Goal: Information Seeking & Learning: Learn about a topic

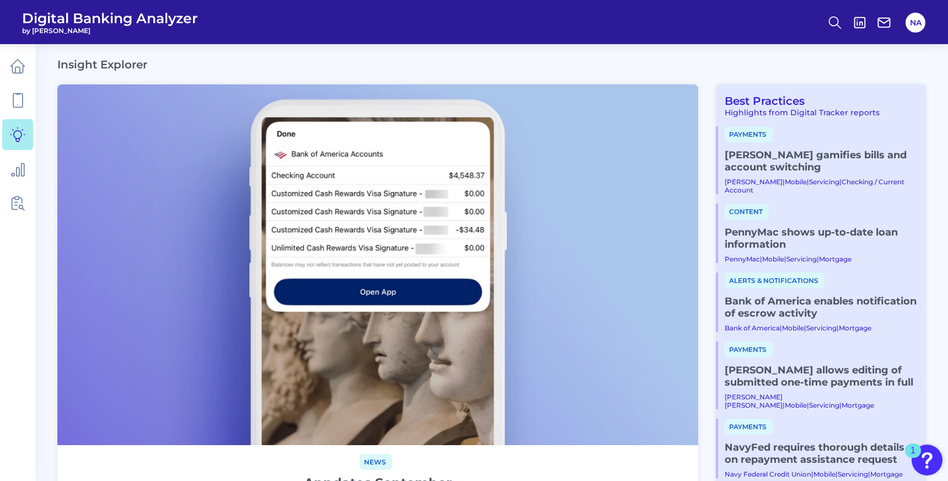
scroll to position [62, 0]
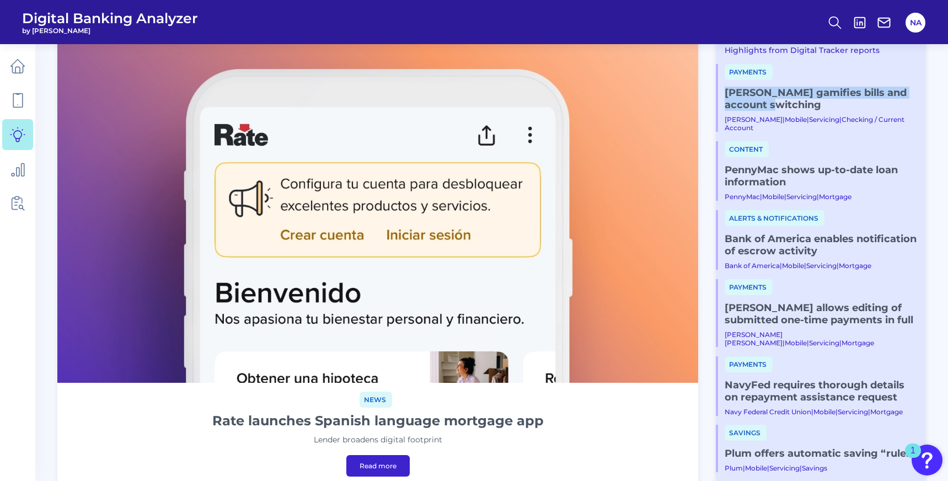
click at [772, 380] on link "NavyFed requires thorough details on repayment assistance request" at bounding box center [821, 391] width 192 height 24
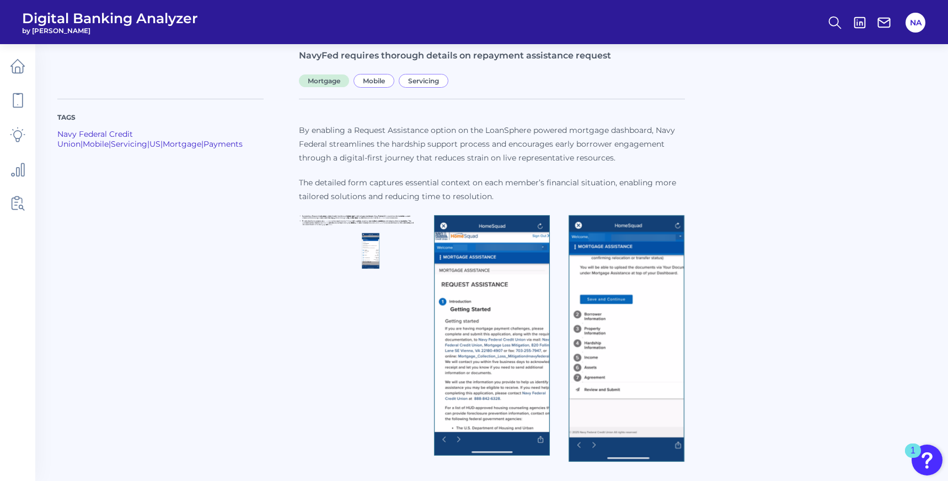
scroll to position [63, 0]
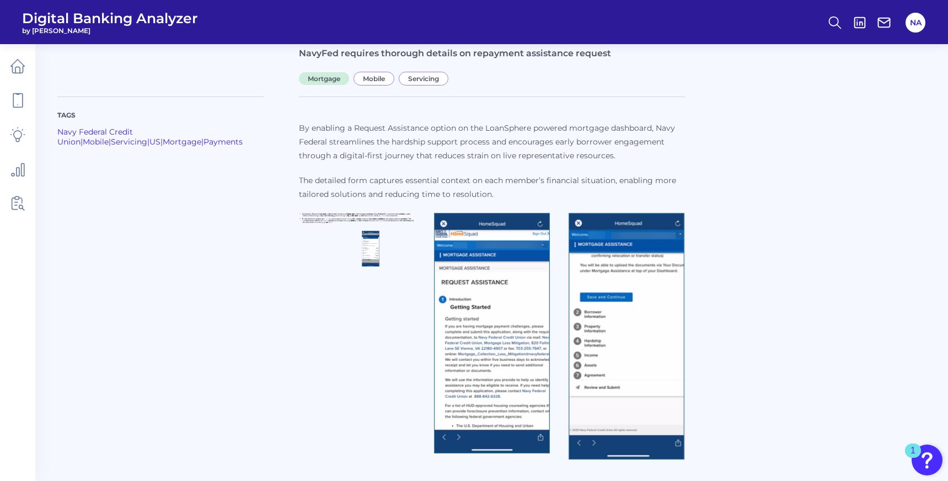
click at [539, 316] on img at bounding box center [492, 333] width 117 height 242
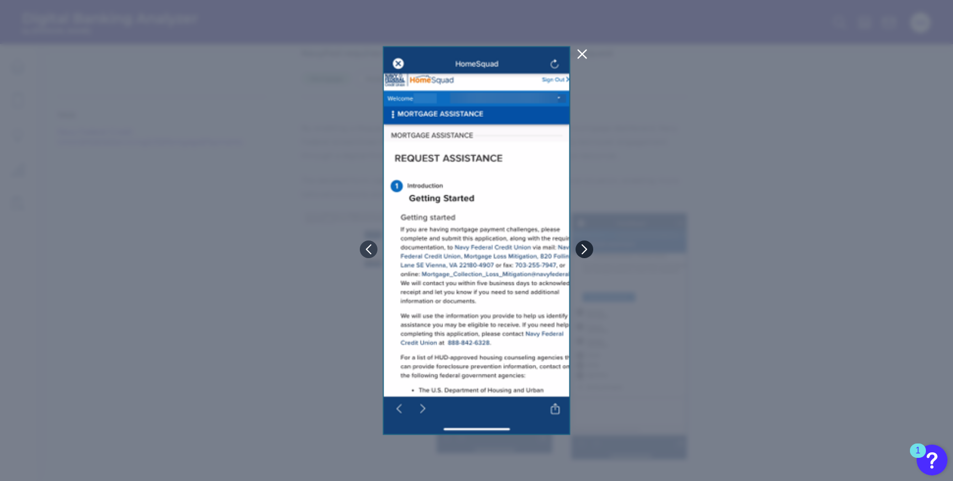
click at [586, 253] on icon at bounding box center [584, 249] width 10 height 10
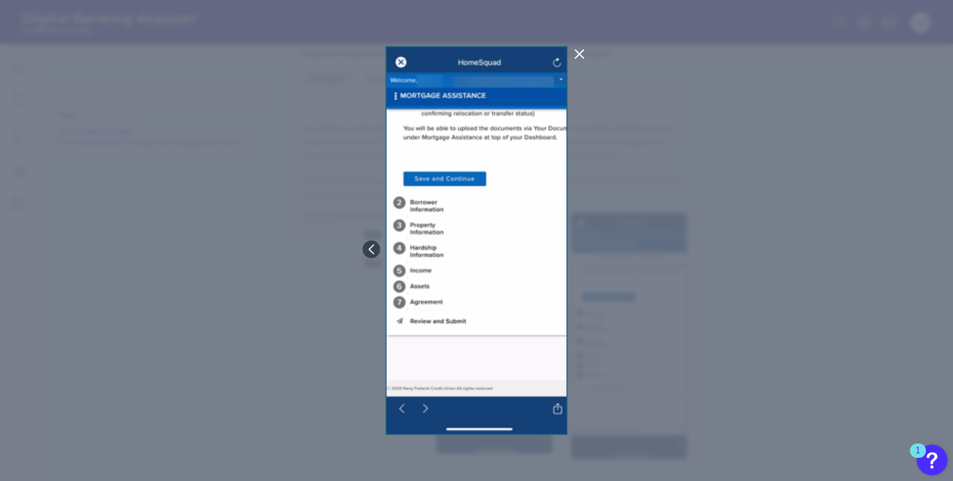
click at [582, 55] on icon at bounding box center [579, 53] width 13 height 13
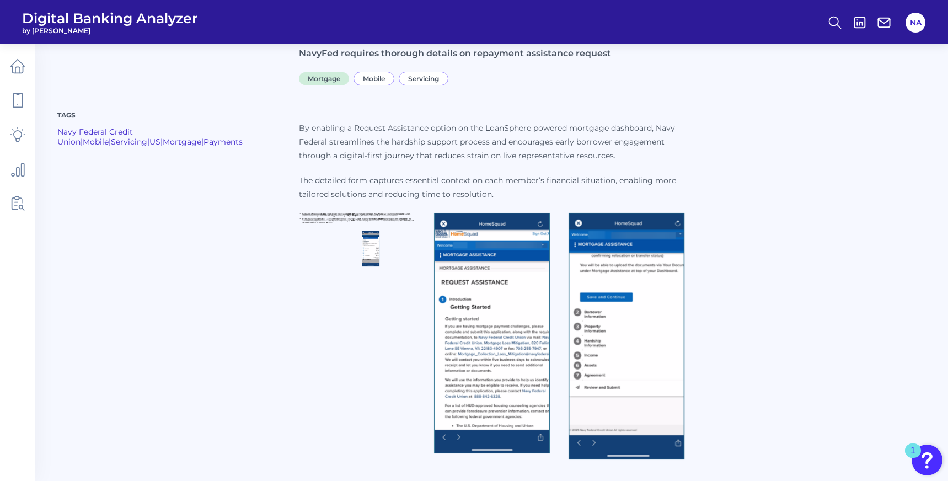
scroll to position [0, 0]
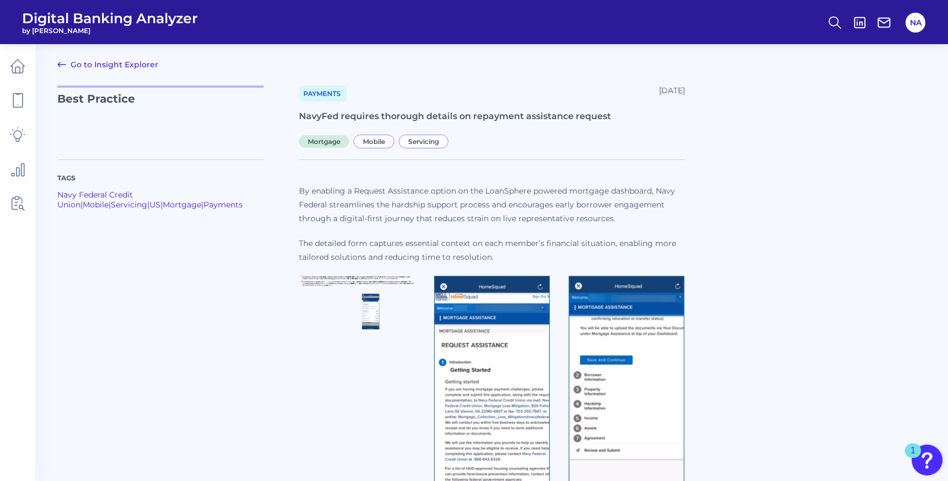
click at [378, 314] on img at bounding box center [357, 302] width 117 height 55
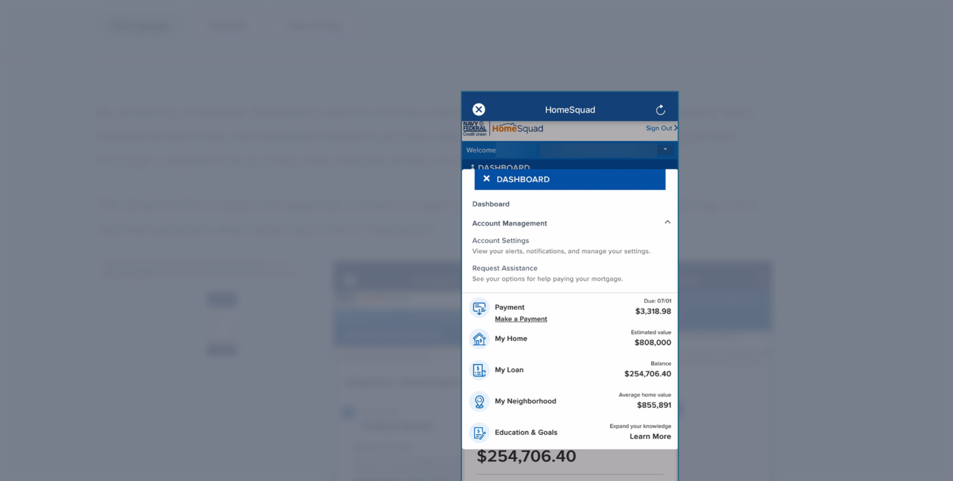
click at [687, 184] on img at bounding box center [476, 240] width 837 height 391
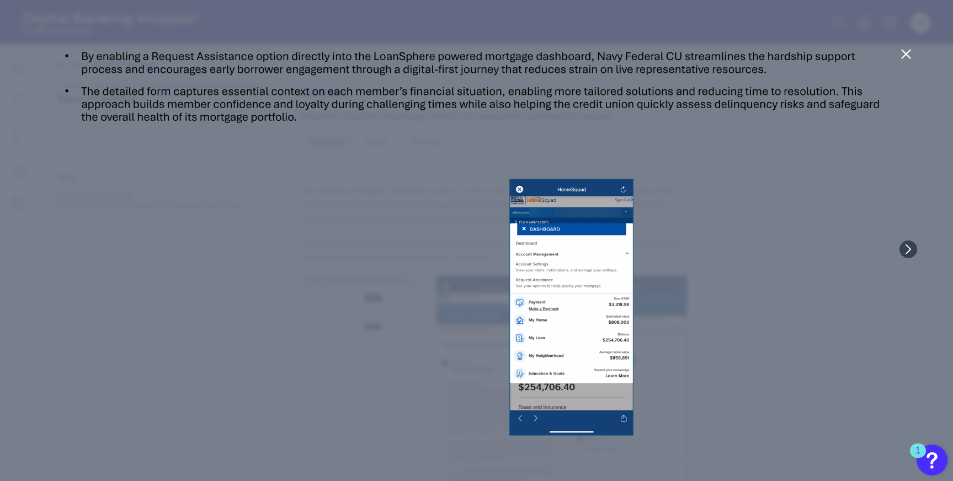
click at [906, 51] on icon at bounding box center [905, 53] width 13 height 13
